Goal: Find specific page/section: Find specific page/section

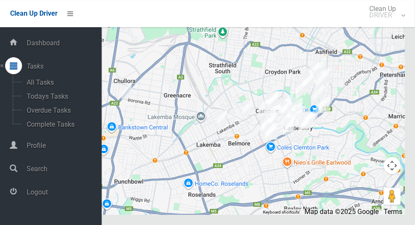
scroll to position [5291, 0]
click at [35, 196] on span "Logout" at bounding box center [62, 192] width 77 height 8
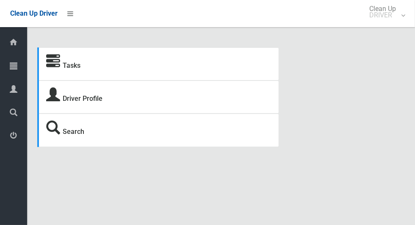
click at [22, 66] on span "Tasks" at bounding box center [21, 66] width 3 height 8
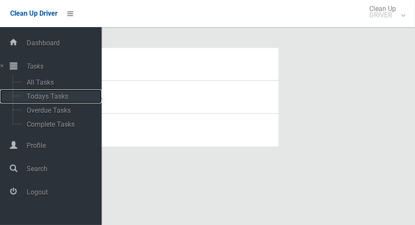
click at [41, 100] on span "Todays Tasks" at bounding box center [59, 96] width 70 height 8
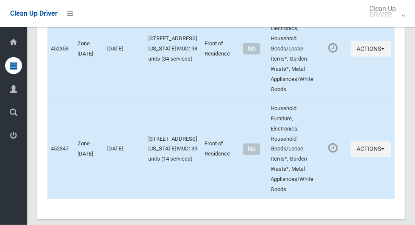
scroll to position [885, 0]
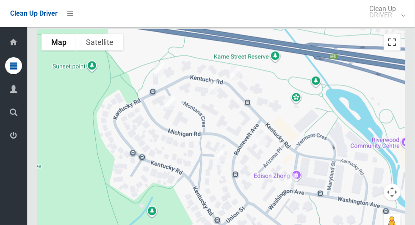
click at [395, 47] on button "Toggle fullscreen view" at bounding box center [391, 41] width 17 height 17
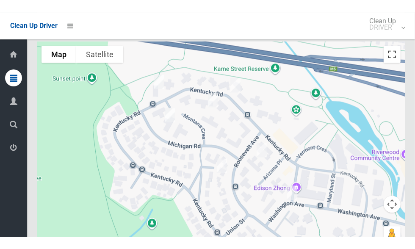
scroll to position [880, 0]
